Goal: Task Accomplishment & Management: Complete application form

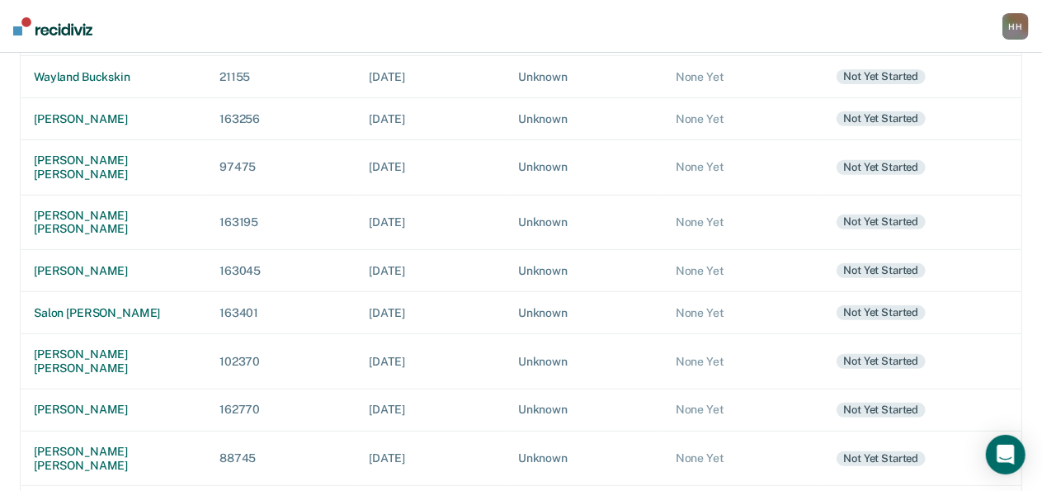
scroll to position [364, 0]
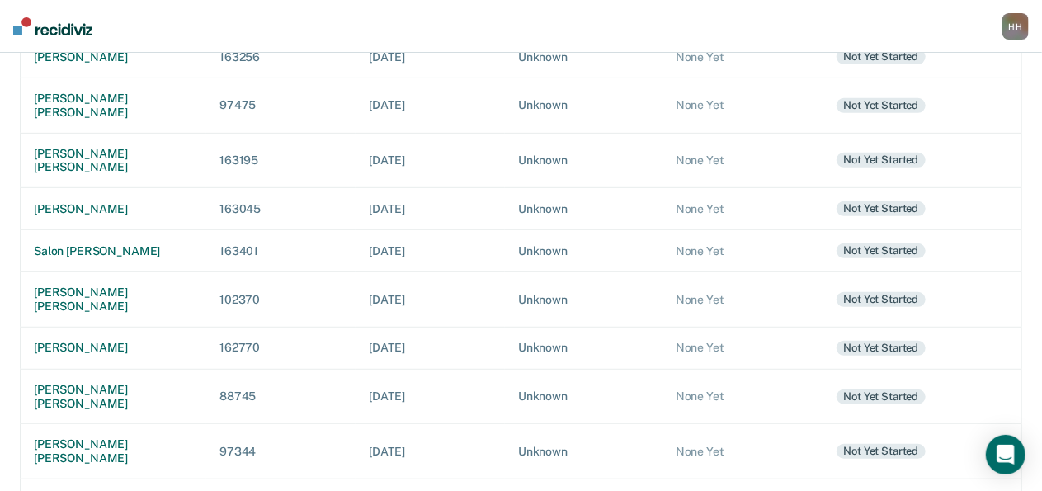
click at [69, 490] on div "[PERSON_NAME]" at bounding box center [113, 500] width 159 height 14
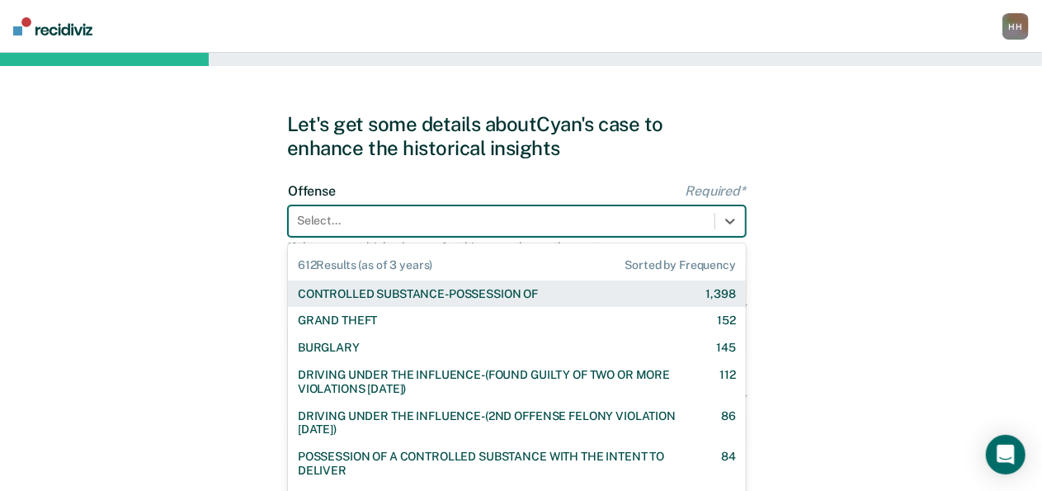
scroll to position [40, 0]
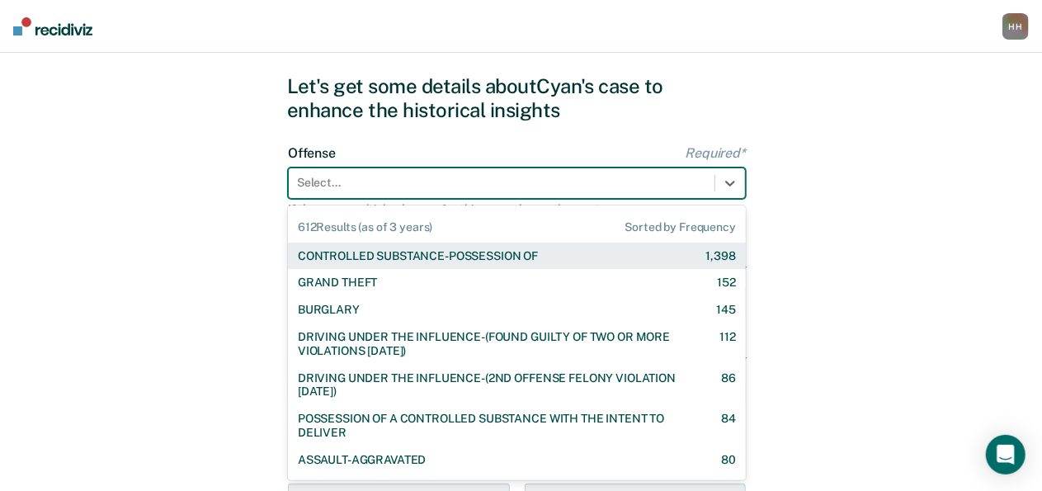
click at [387, 199] on div "612 results available. Use Up and Down to choose options, press Enter to select…" at bounding box center [517, 182] width 458 height 31
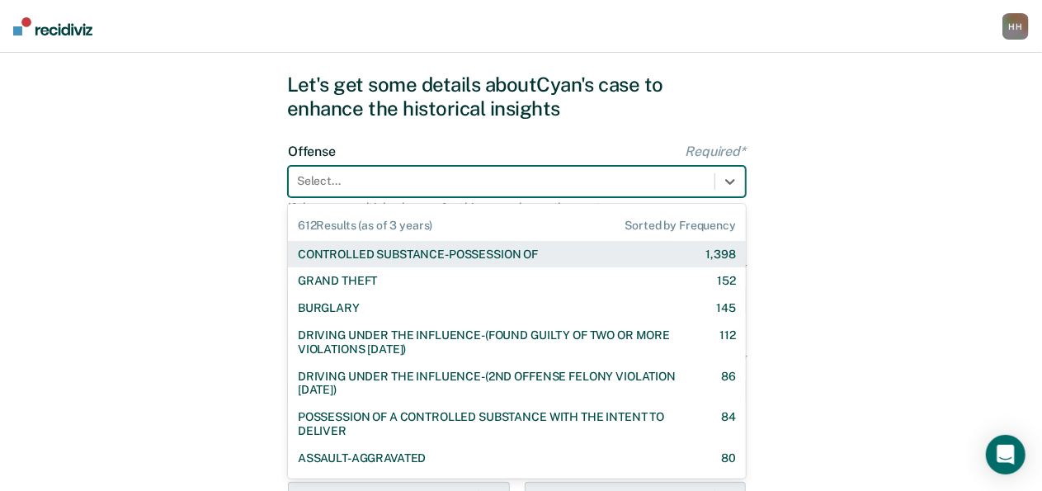
click at [388, 250] on div "CONTROLLED SUBSTANCE-POSSESSION OF" at bounding box center [418, 254] width 240 height 14
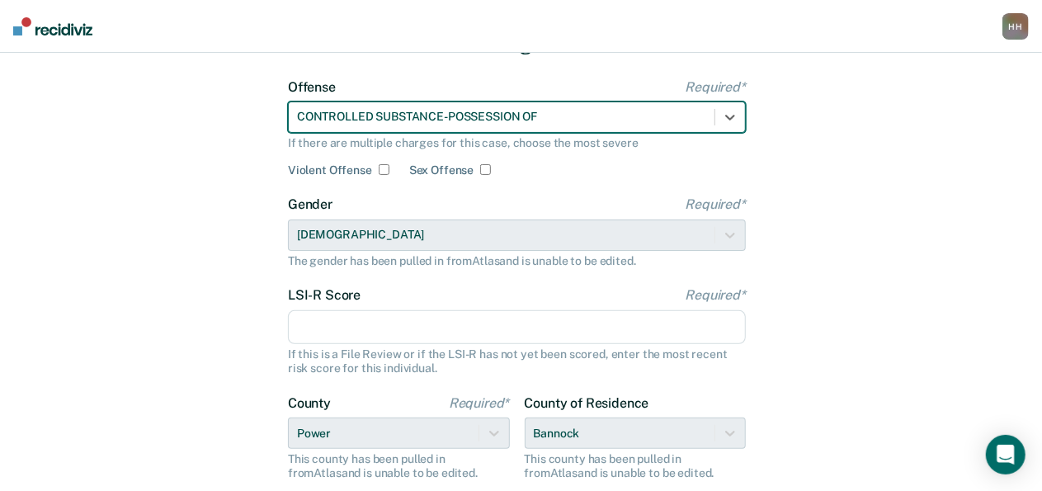
scroll to position [112, 0]
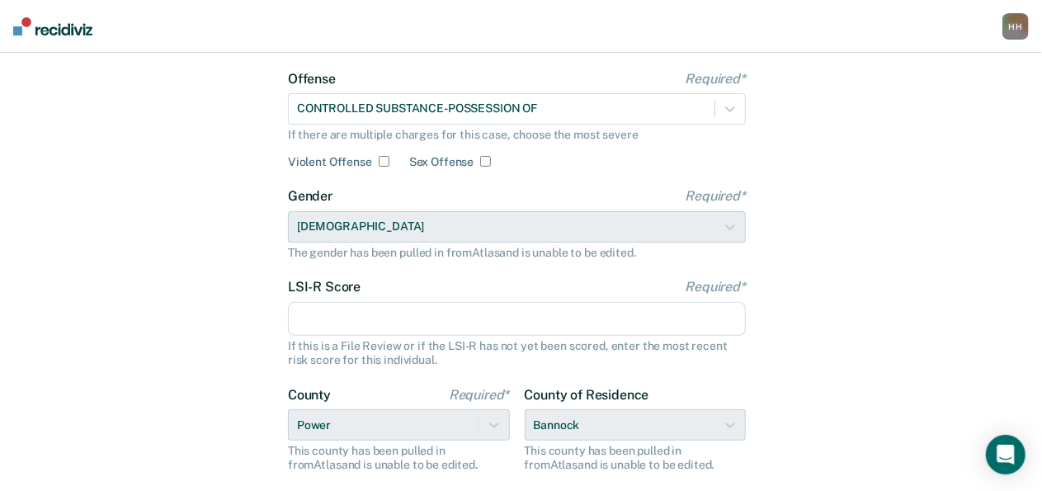
click at [376, 322] on input "LSI-R Score Required*" at bounding box center [517, 319] width 458 height 35
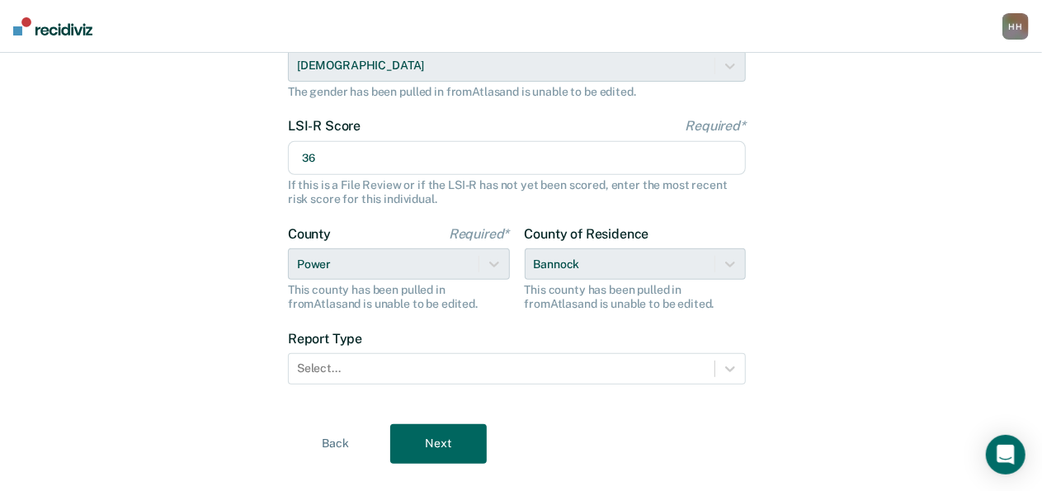
scroll to position [274, 0]
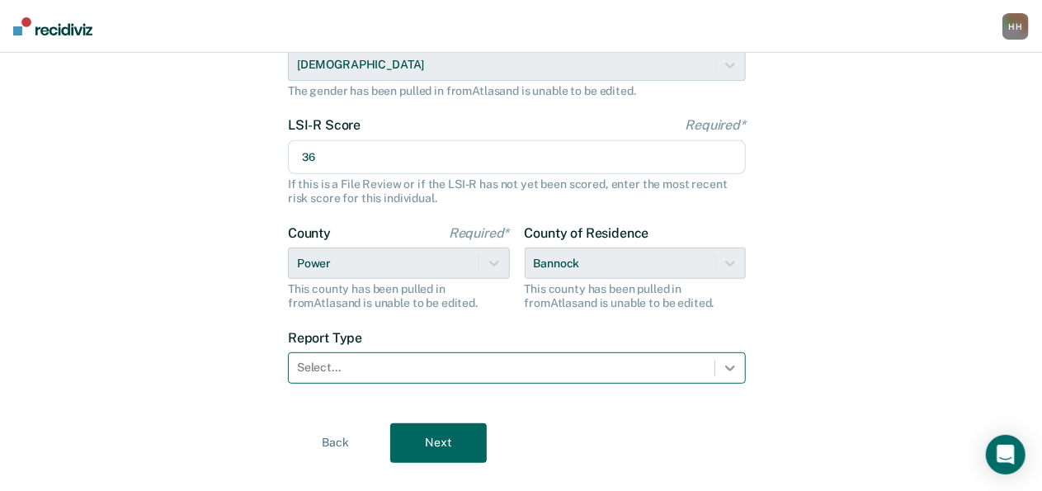
type input "36"
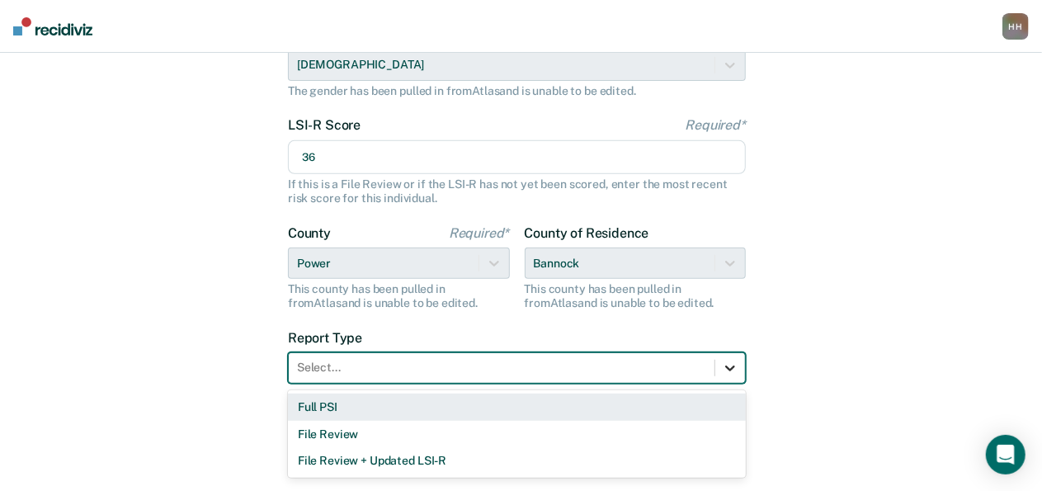
click at [721, 364] on div at bounding box center [730, 368] width 30 height 30
click at [610, 410] on div "Full PSI" at bounding box center [517, 406] width 458 height 27
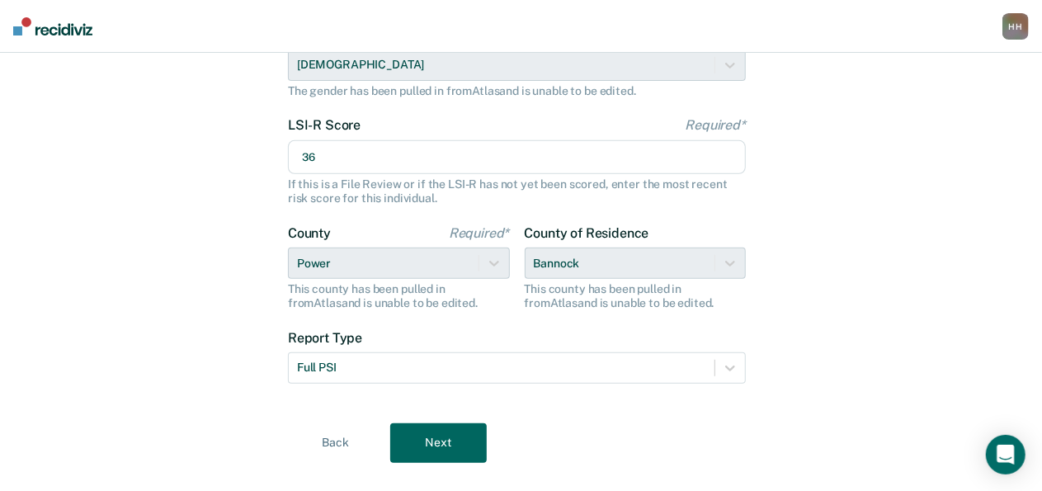
click at [467, 423] on button "Next" at bounding box center [438, 443] width 96 height 40
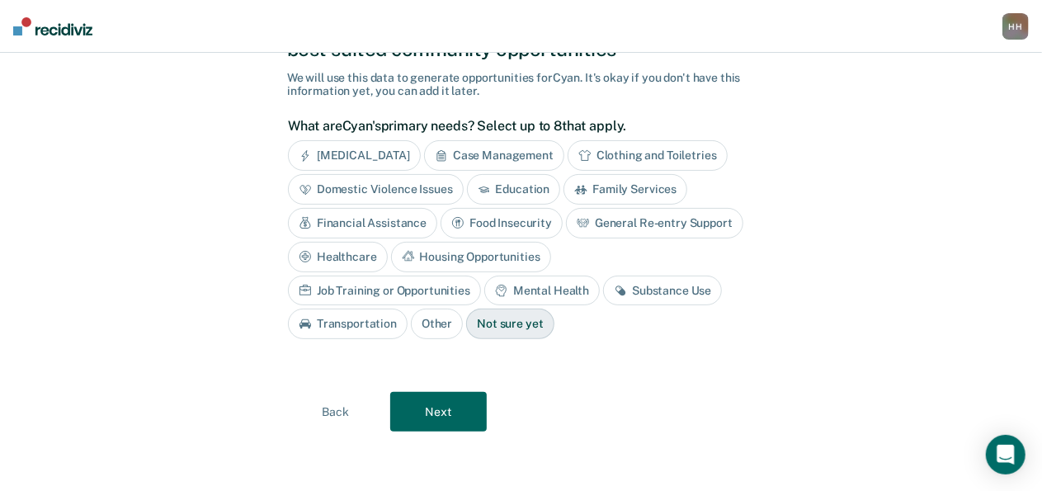
scroll to position [65, 0]
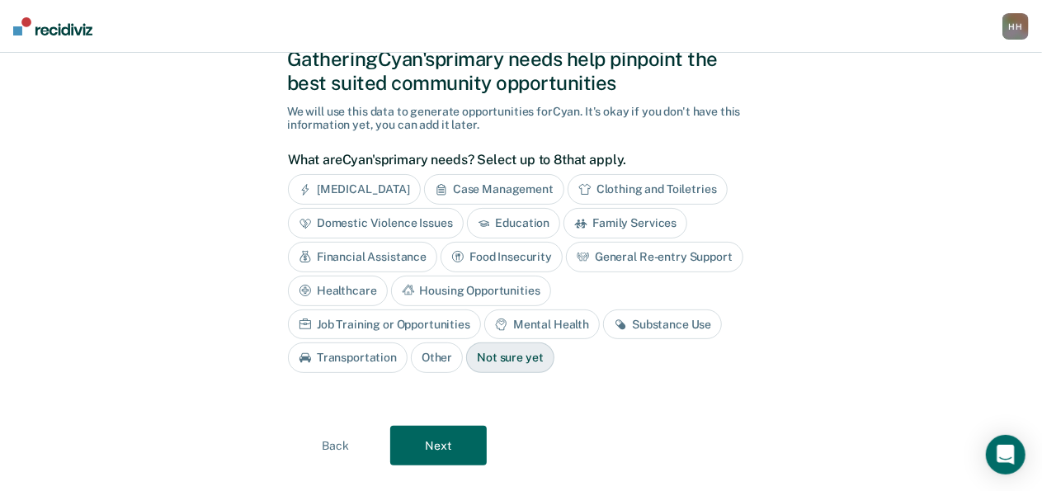
click at [603, 321] on div "Substance Use" at bounding box center [662, 324] width 119 height 31
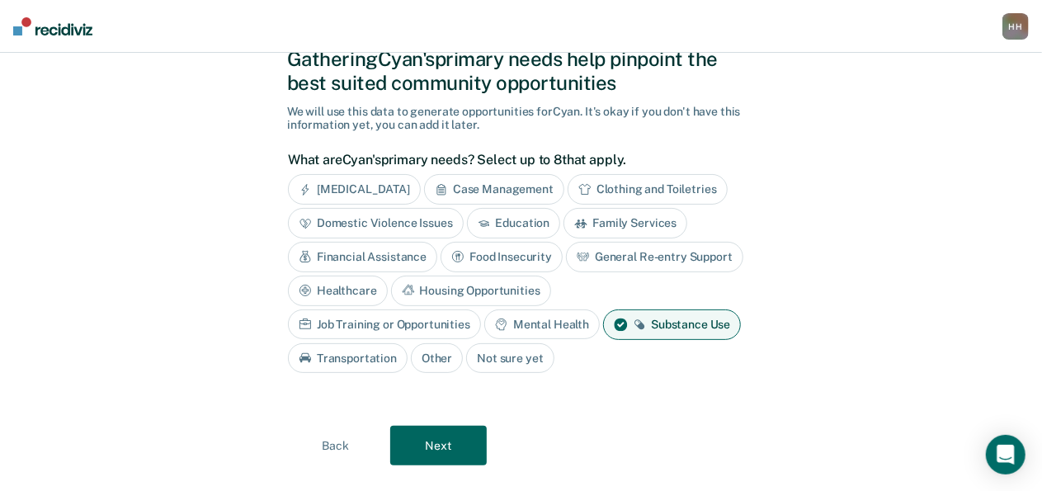
click at [481, 309] on div "Job Training or Opportunities" at bounding box center [384, 324] width 193 height 31
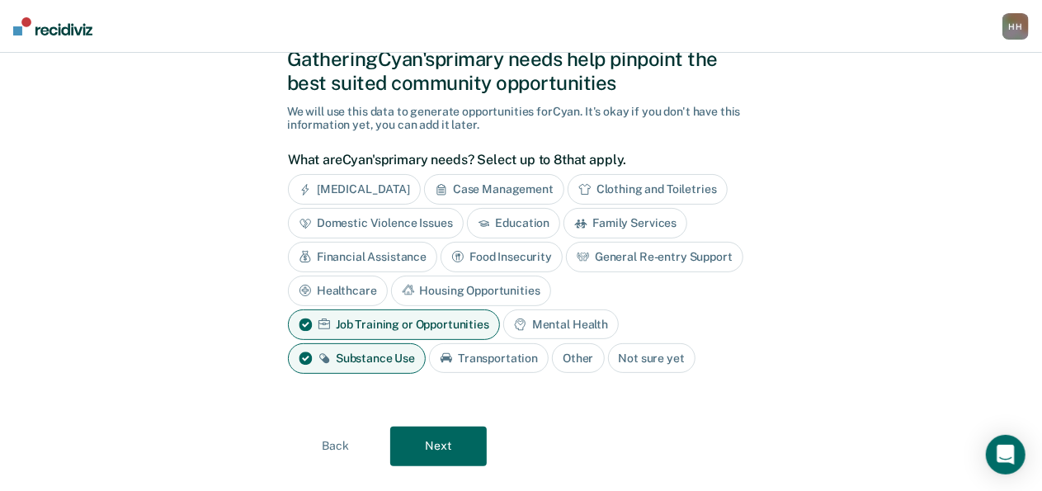
click at [519, 285] on div "Housing Opportunities" at bounding box center [471, 290] width 160 height 31
click at [645, 263] on div "General Re-entry Support" at bounding box center [654, 257] width 177 height 31
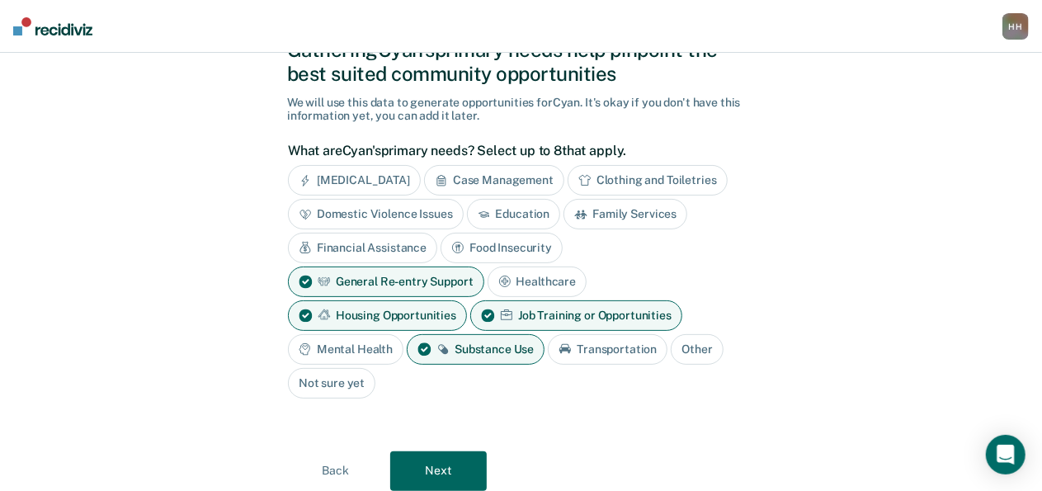
scroll to position [75, 0]
click at [430, 463] on button "Next" at bounding box center [438, 470] width 96 height 40
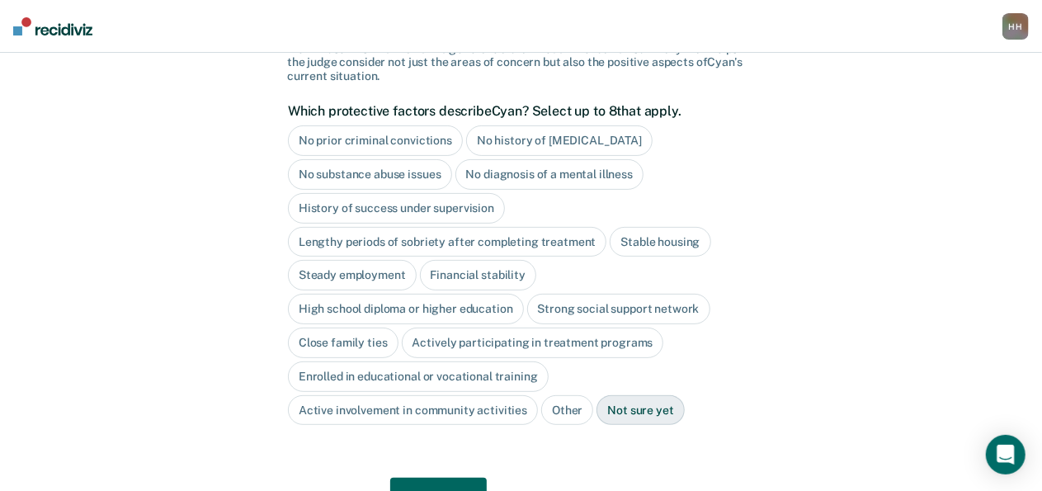
scroll to position [200, 0]
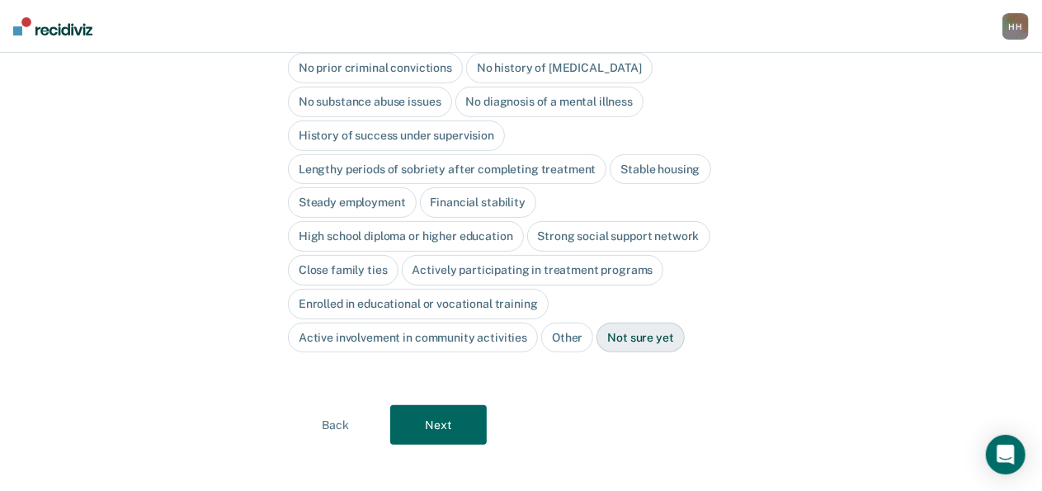
click at [475, 423] on button "Next" at bounding box center [438, 425] width 96 height 40
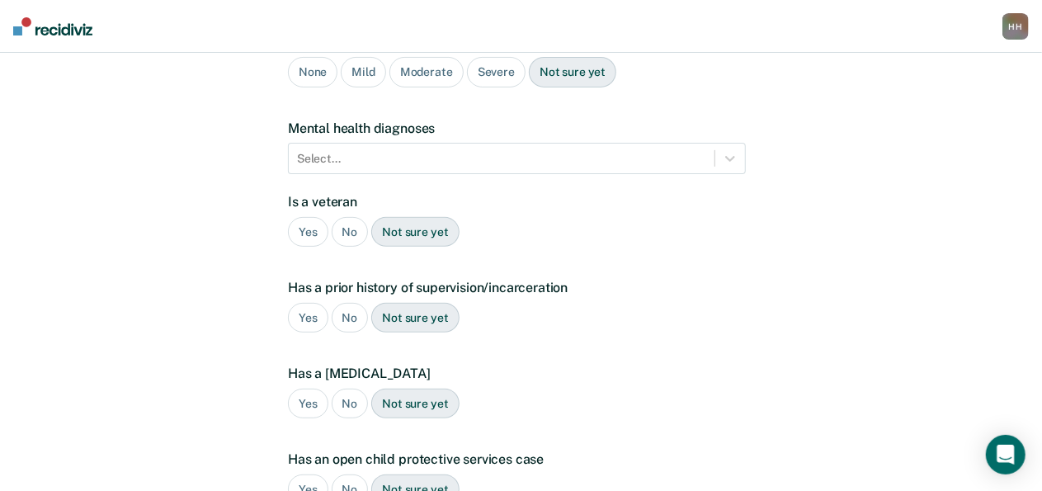
scroll to position [0, 0]
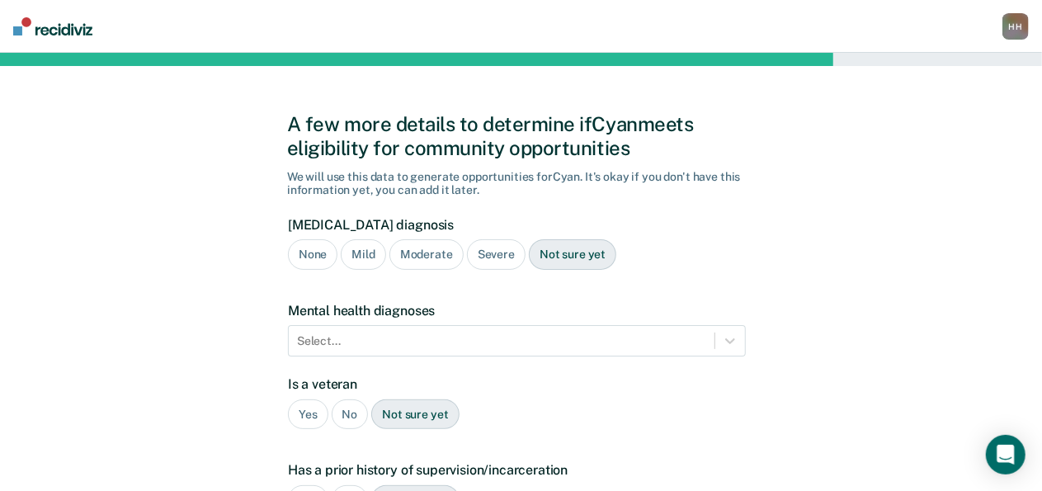
click at [491, 262] on div "Severe" at bounding box center [496, 254] width 59 height 31
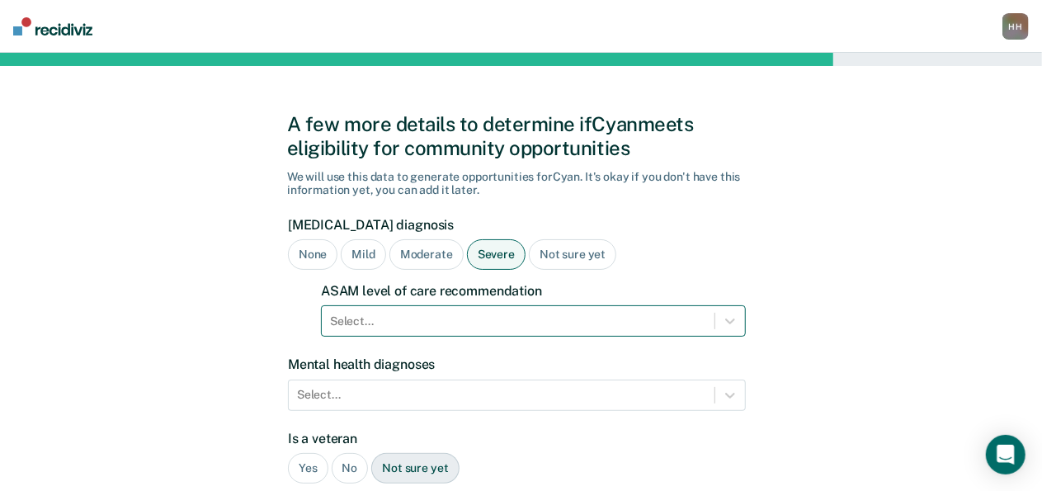
click at [473, 316] on div "Select..." at bounding box center [533, 320] width 425 height 31
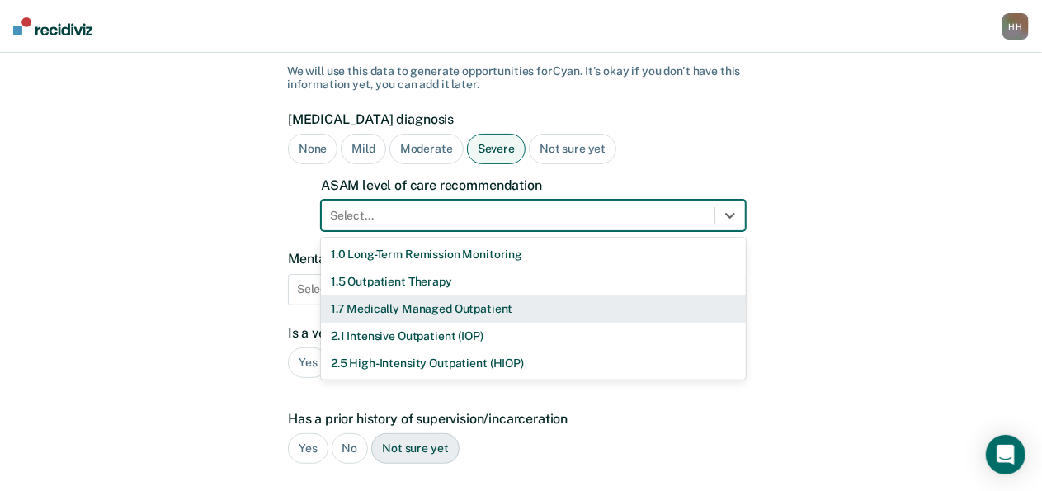
scroll to position [106, 0]
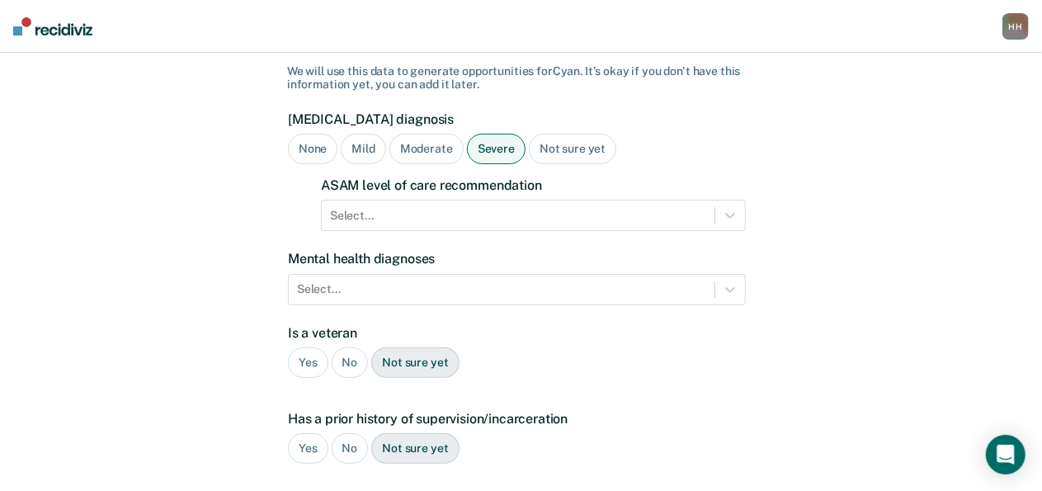
click at [484, 230] on form "Substance use disorder diagnosis None Mild Moderate Severe Not sure yet ASAM le…" at bounding box center [517, 432] width 458 height 642
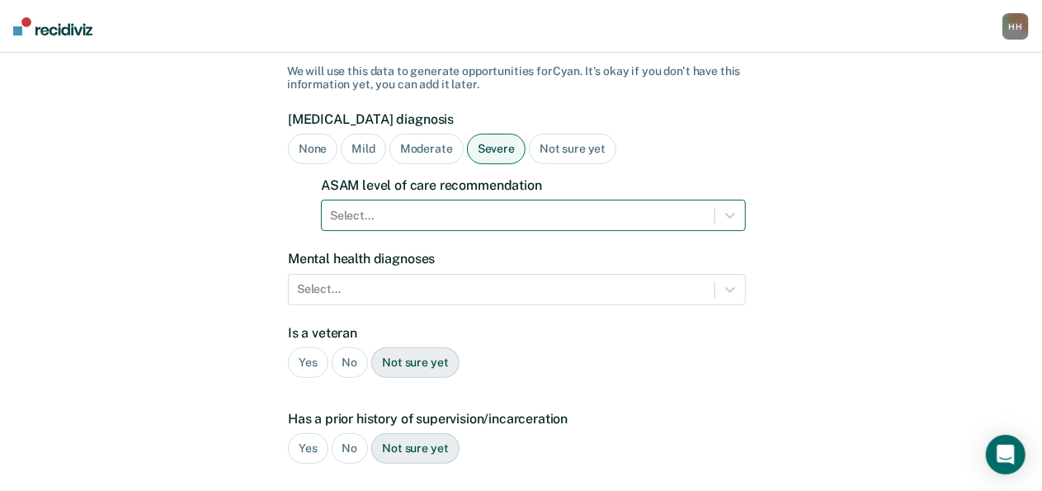
click at [482, 219] on div at bounding box center [518, 215] width 376 height 17
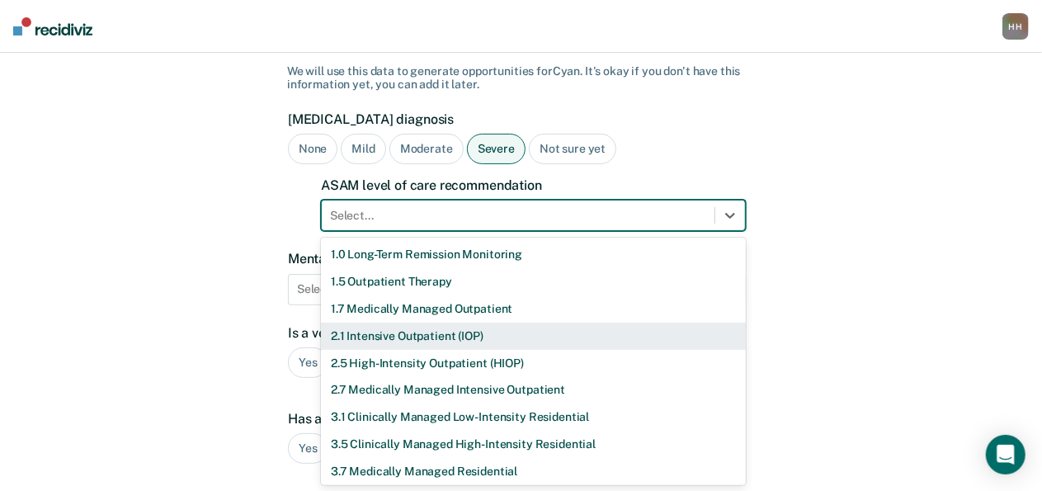
click at [463, 340] on div "2.1 Intensive Outpatient (IOP)" at bounding box center [533, 335] width 425 height 27
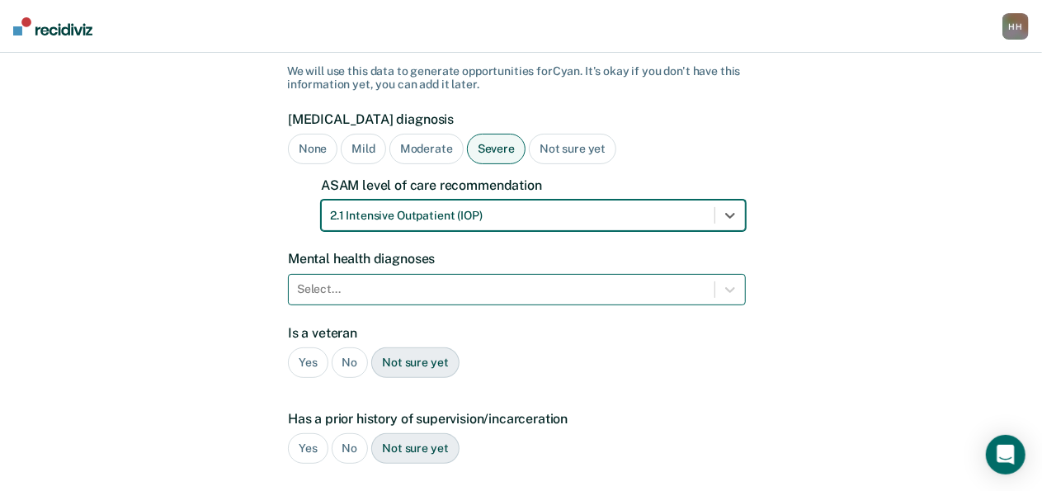
click at [478, 294] on div "Select..." at bounding box center [517, 289] width 458 height 31
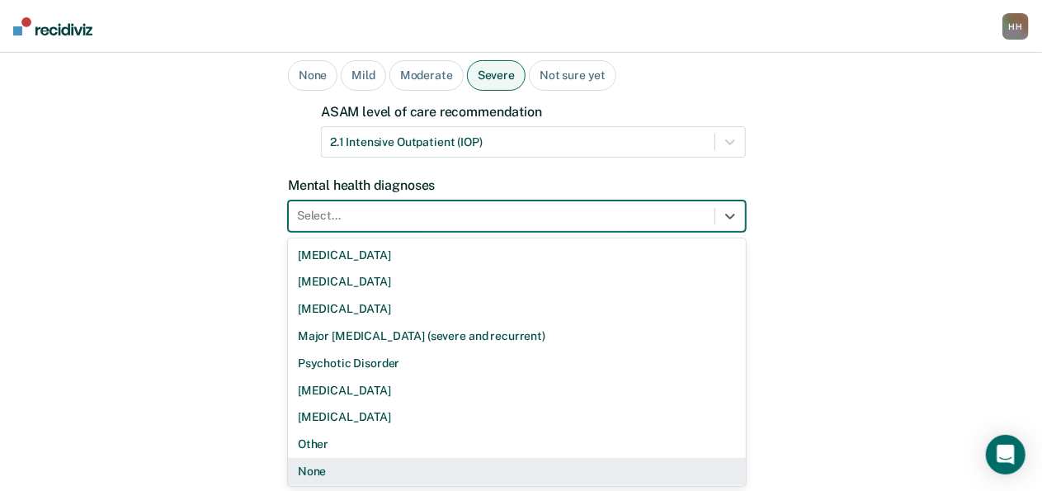
click at [407, 461] on div "None" at bounding box center [517, 471] width 458 height 27
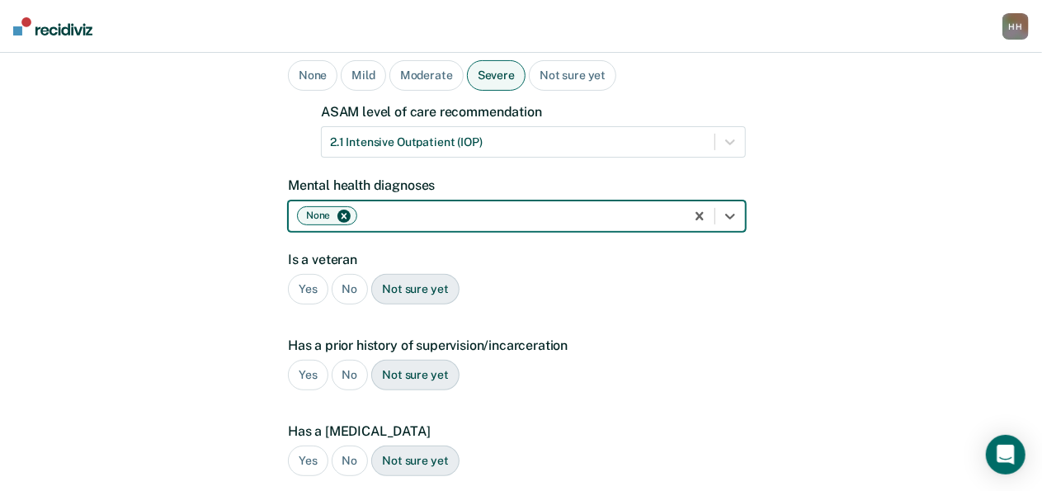
click at [350, 296] on div "No" at bounding box center [350, 289] width 37 height 31
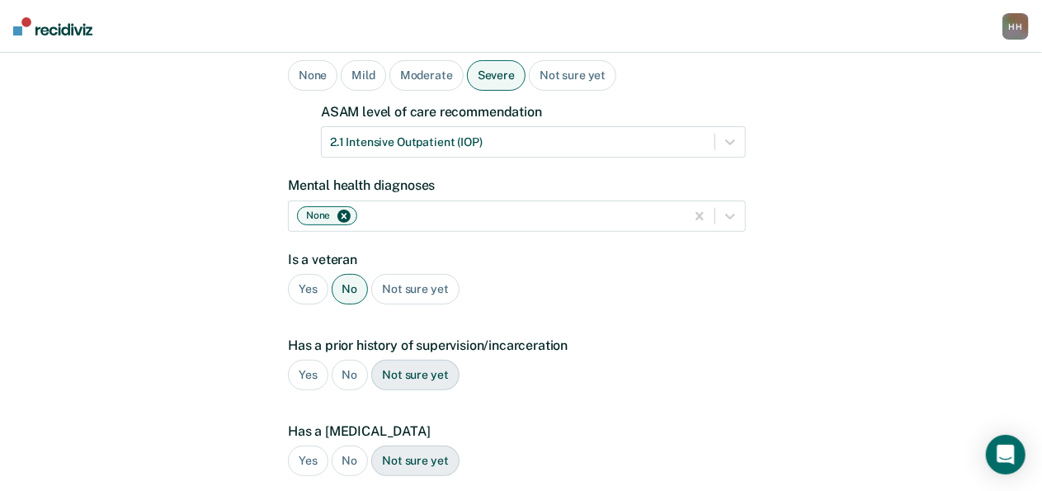
click at [313, 357] on div "Has a prior history of supervision/incarceration Yes No Not sure yet" at bounding box center [517, 370] width 458 height 66
click at [313, 362] on div "Yes" at bounding box center [308, 375] width 40 height 31
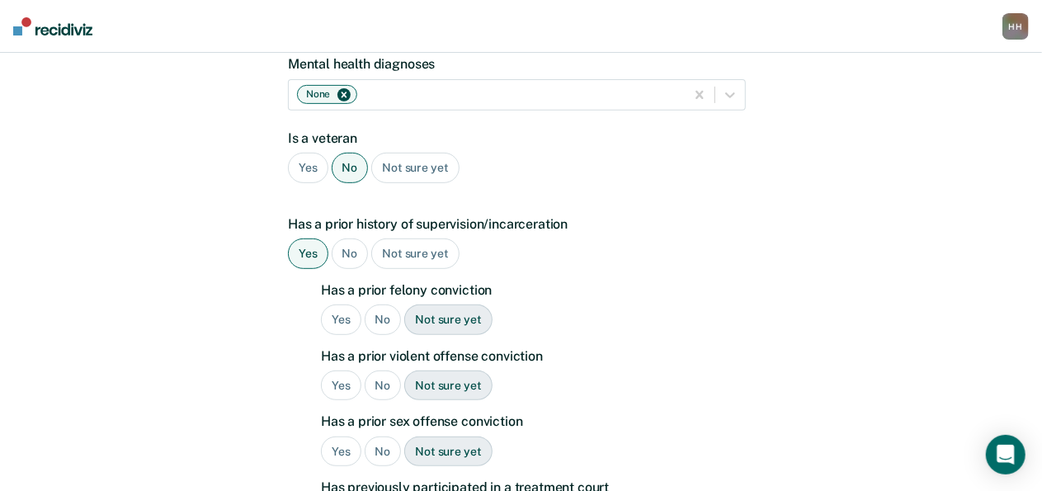
scroll to position [328, 0]
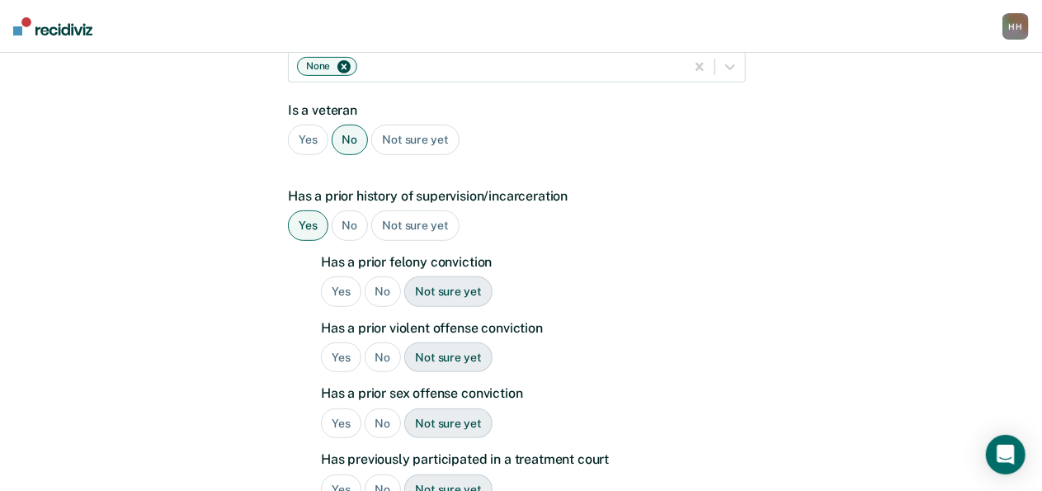
click at [333, 282] on div "Yes" at bounding box center [341, 291] width 40 height 31
click at [342, 346] on div "Yes" at bounding box center [341, 357] width 40 height 31
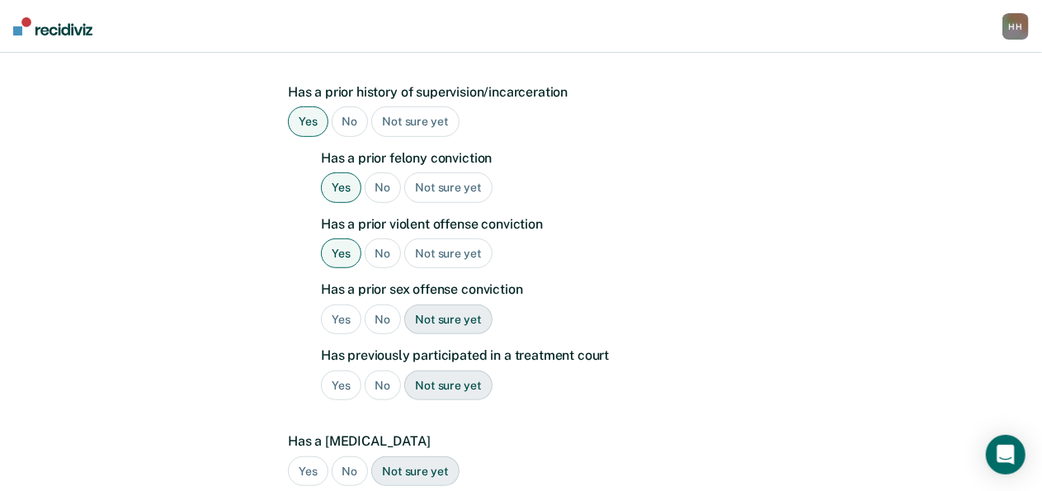
scroll to position [440, 0]
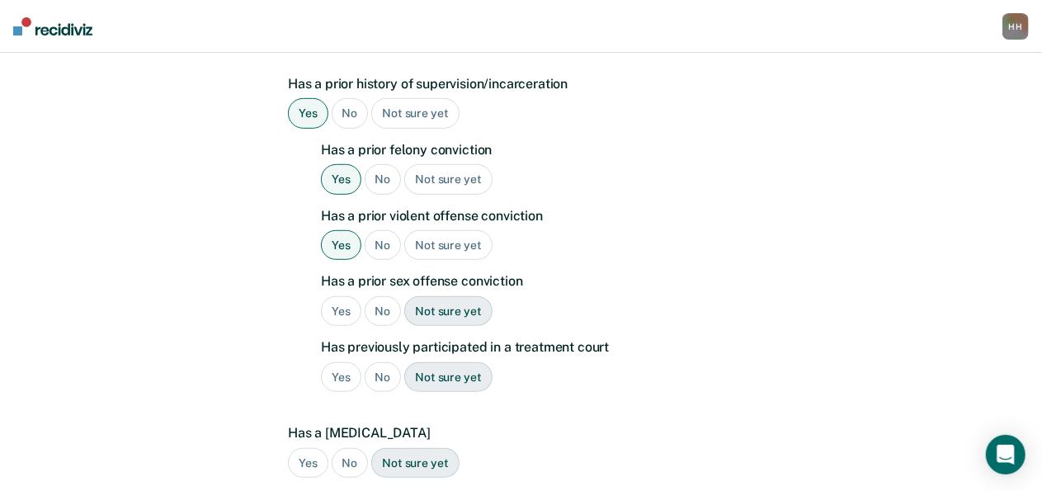
click at [388, 298] on div "No" at bounding box center [382, 311] width 37 height 31
click at [379, 377] on div "No" at bounding box center [382, 377] width 37 height 31
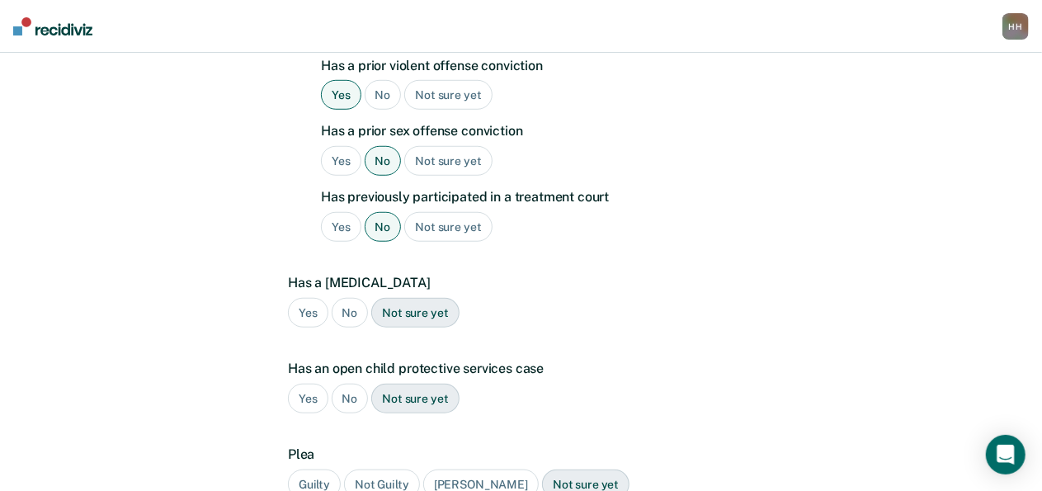
scroll to position [592, 0]
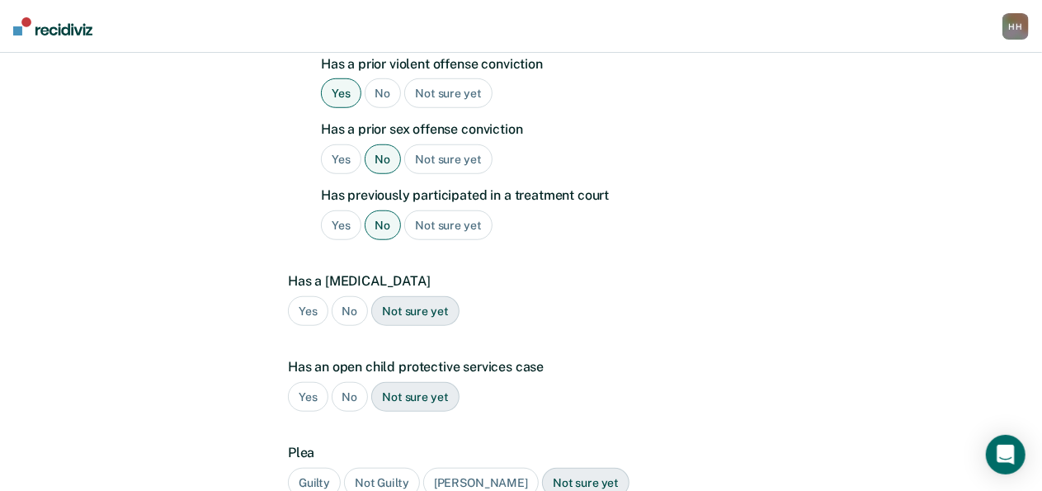
click at [342, 297] on div "No" at bounding box center [350, 311] width 37 height 31
click at [353, 393] on div "No" at bounding box center [350, 397] width 37 height 31
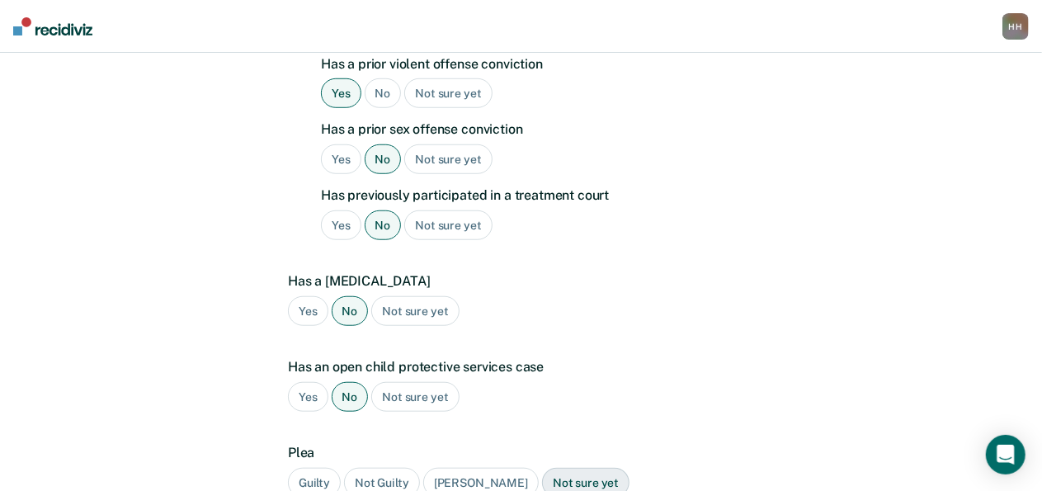
scroll to position [745, 0]
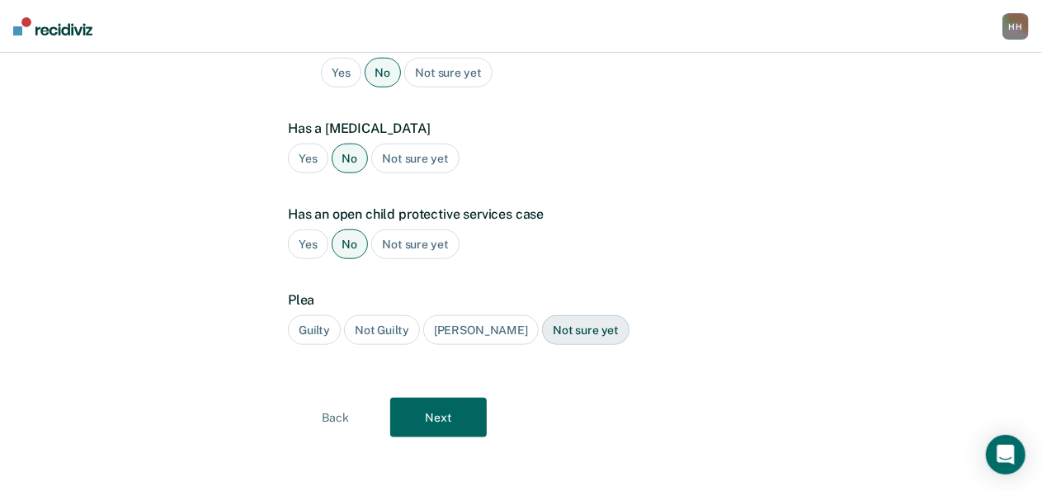
click at [323, 319] on div "Guilty" at bounding box center [314, 330] width 53 height 31
click at [454, 405] on button "Next" at bounding box center [438, 417] width 96 height 40
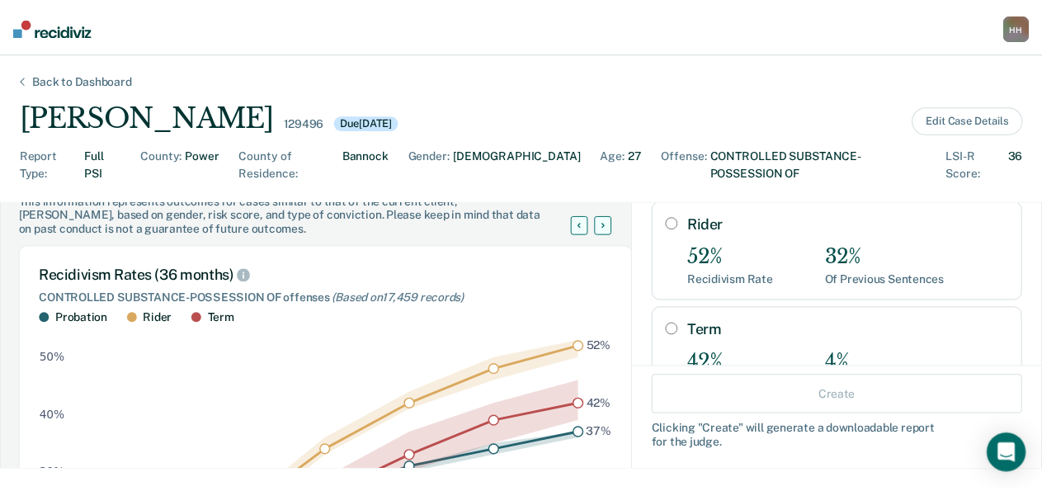
scroll to position [185, 0]
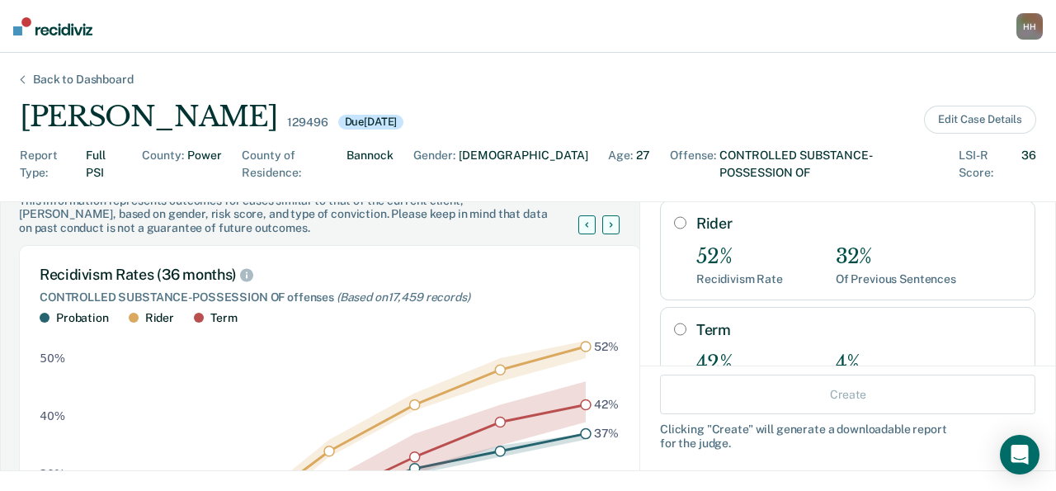
click at [674, 216] on input "Rider" at bounding box center [680, 222] width 12 height 13
radio input "true"
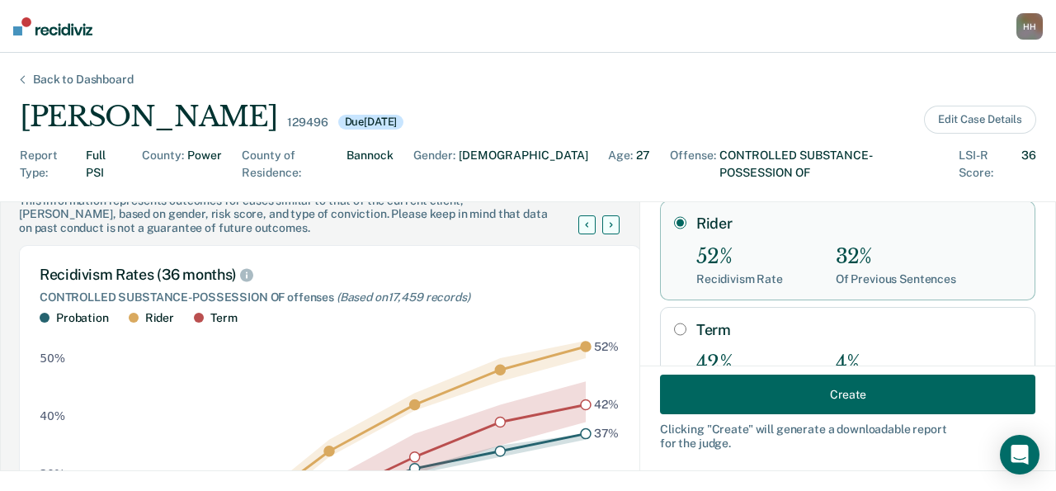
click at [737, 397] on button "Create" at bounding box center [847, 394] width 375 height 40
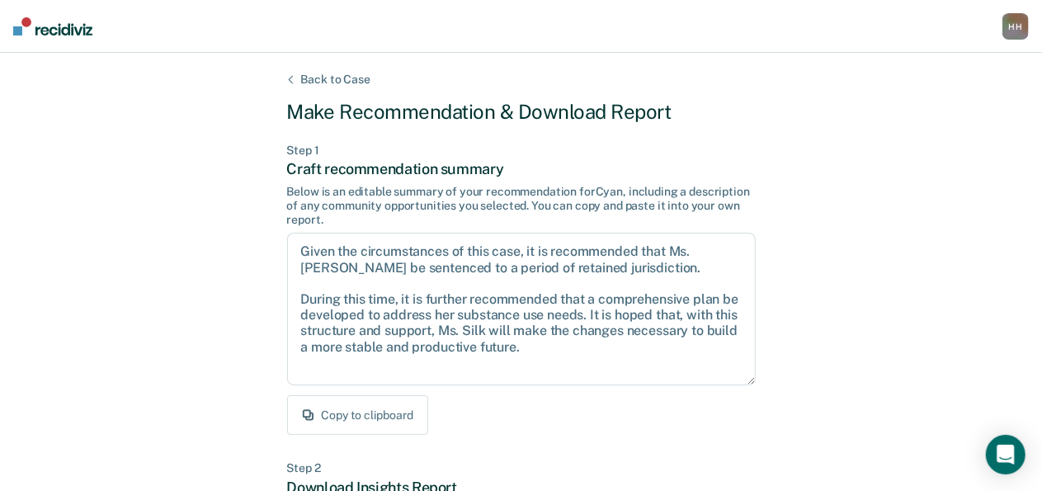
click at [403, 407] on button "Copy to clipboard" at bounding box center [357, 415] width 141 height 40
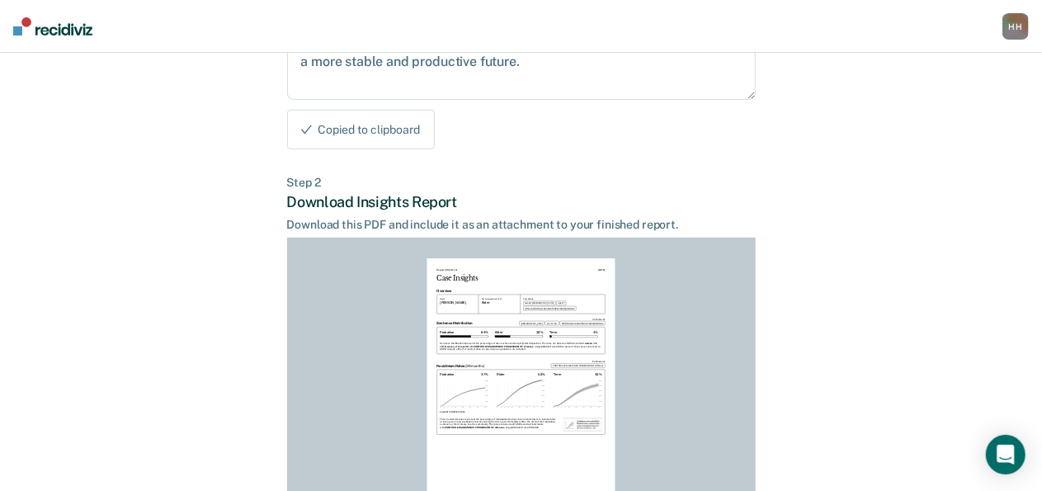
scroll to position [449, 0]
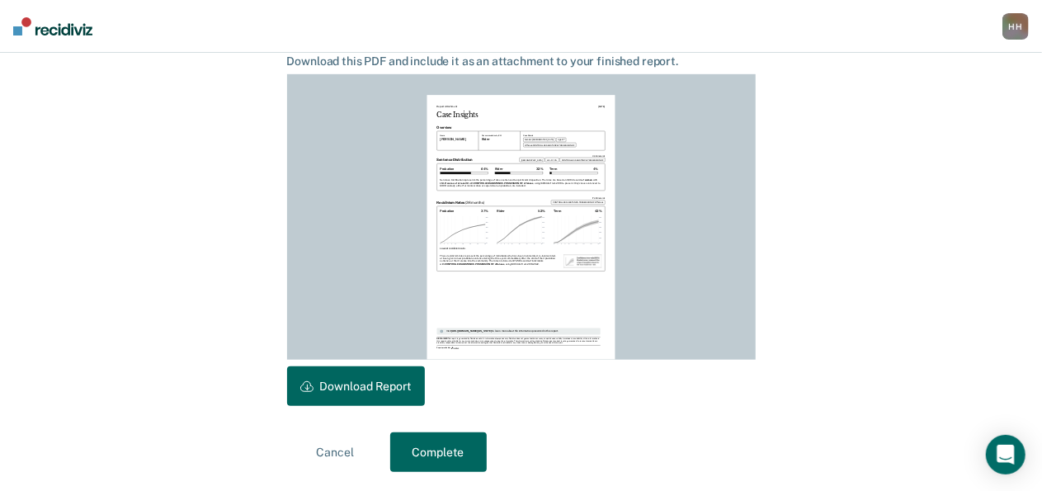
click at [377, 372] on button "Download Report" at bounding box center [356, 386] width 138 height 40
